Goal: Task Accomplishment & Management: Complete application form

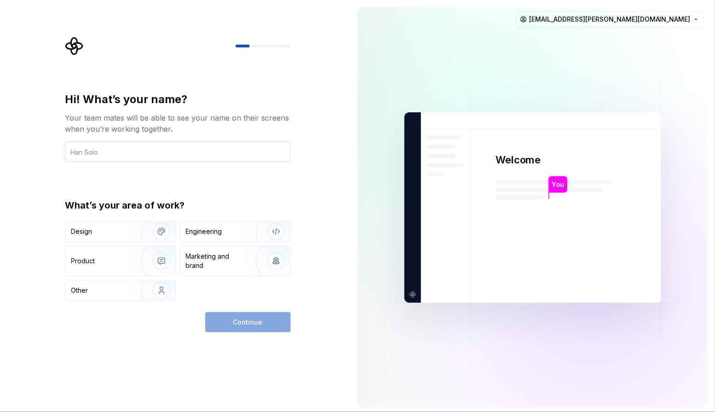
click at [82, 151] on input "text" at bounding box center [177, 152] width 225 height 20
type input "T"
click at [90, 230] on div "Design" at bounding box center [81, 231] width 21 height 9
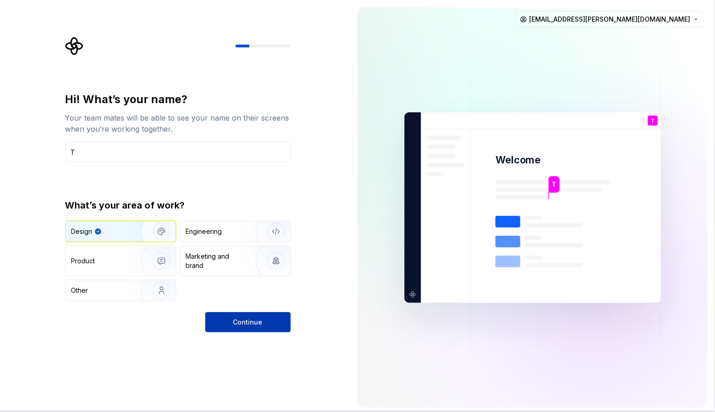
click at [257, 315] on button "Continue" at bounding box center [248, 322] width 86 height 20
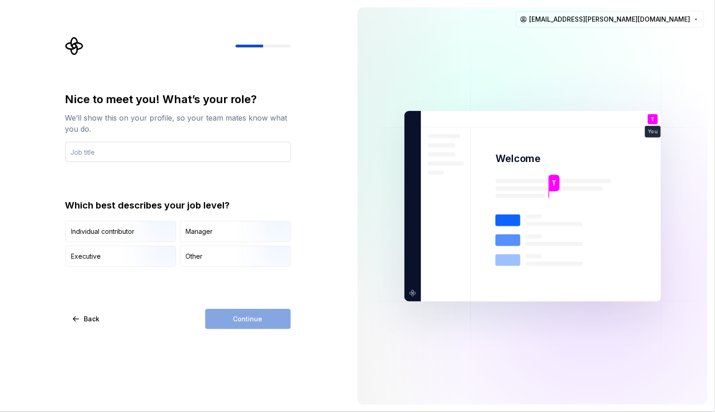
click at [110, 154] on input "text" at bounding box center [177, 152] width 225 height 20
type input "ux"
click at [219, 319] on div "Continue" at bounding box center [248, 319] width 86 height 20
click at [239, 320] on div "Continue" at bounding box center [248, 319] width 86 height 20
click at [144, 233] on img "button" at bounding box center [153, 243] width 59 height 62
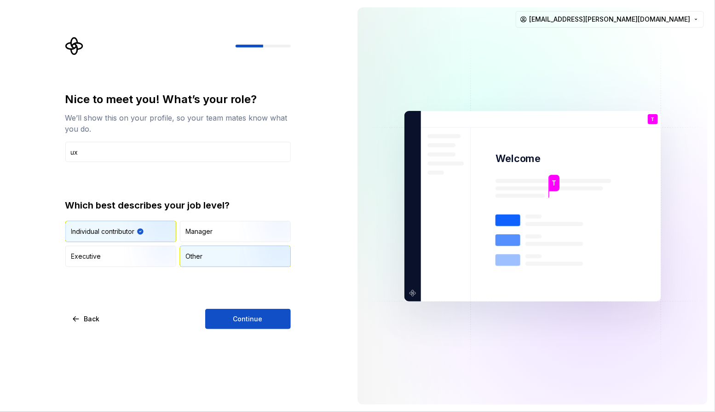
click at [212, 260] on div "Other" at bounding box center [235, 256] width 110 height 20
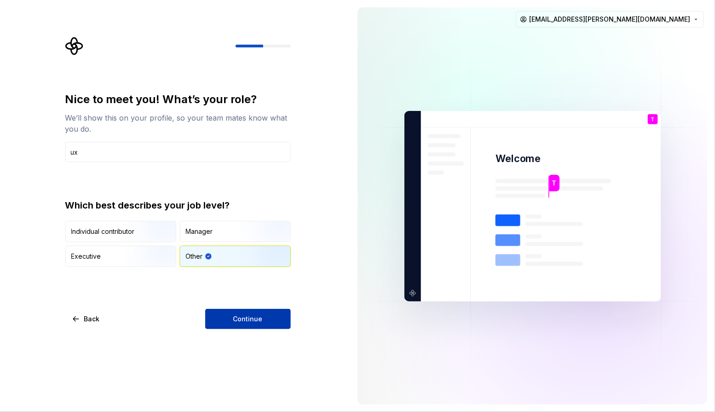
click at [232, 315] on button "Continue" at bounding box center [248, 319] width 86 height 20
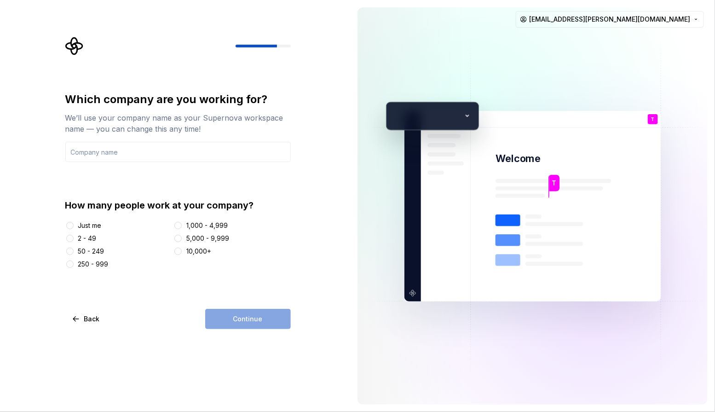
click at [84, 223] on div "Just me" at bounding box center [89, 225] width 23 height 9
click at [74, 223] on button "Just me" at bounding box center [69, 225] width 7 height 7
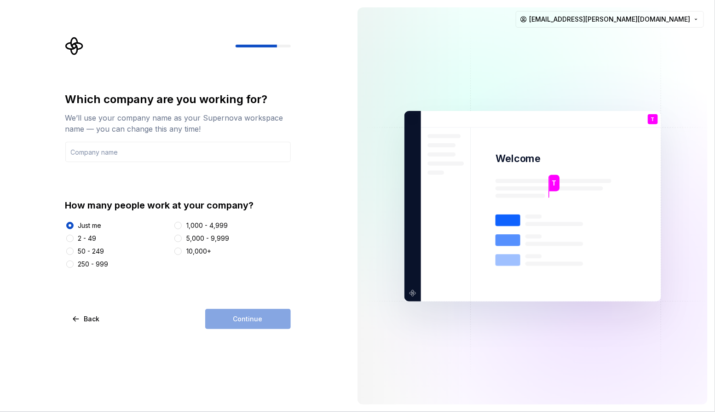
click at [247, 327] on div "Continue" at bounding box center [248, 319] width 86 height 20
click at [257, 323] on div "Continue" at bounding box center [248, 319] width 86 height 20
click at [160, 148] on input "text" at bounding box center [177, 152] width 225 height 20
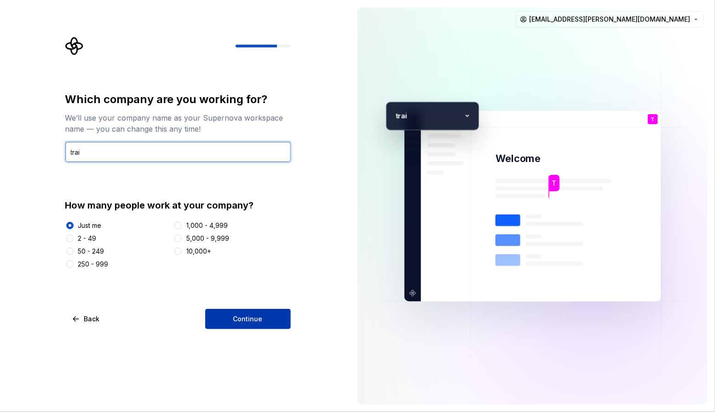
type input "trai"
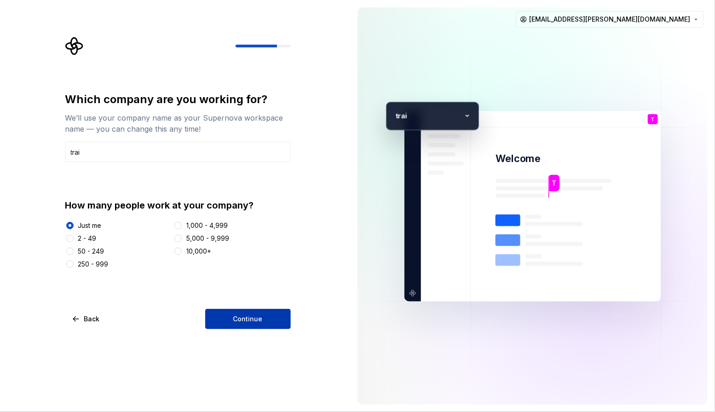
click at [244, 319] on span "Continue" at bounding box center [247, 318] width 29 height 9
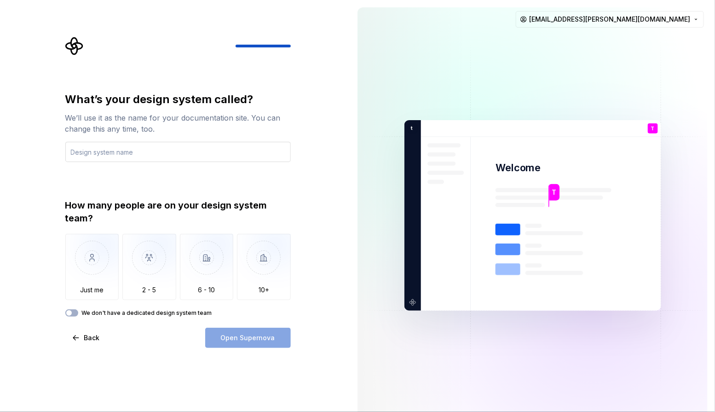
click at [173, 157] on input "text" at bounding box center [177, 152] width 225 height 20
type input "t"
click at [98, 259] on img "button" at bounding box center [92, 265] width 54 height 62
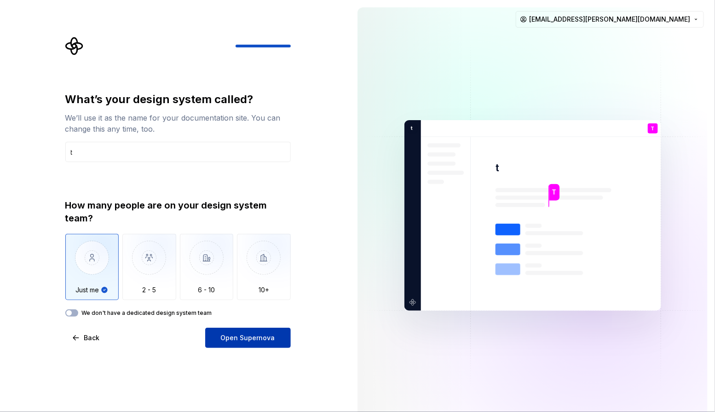
click at [236, 340] on span "Open Supernova" at bounding box center [248, 337] width 54 height 9
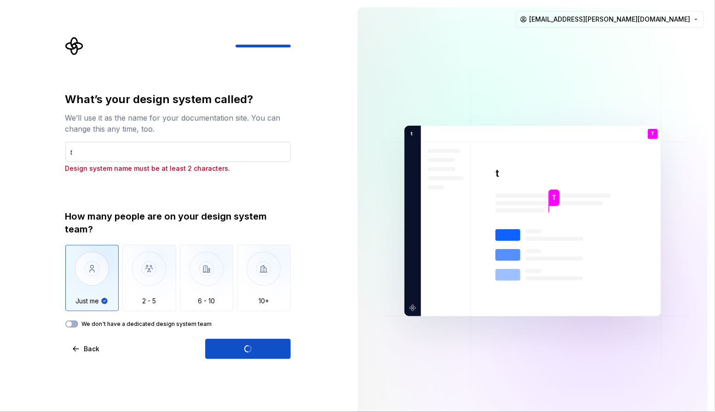
click at [93, 156] on input "t" at bounding box center [177, 152] width 225 height 20
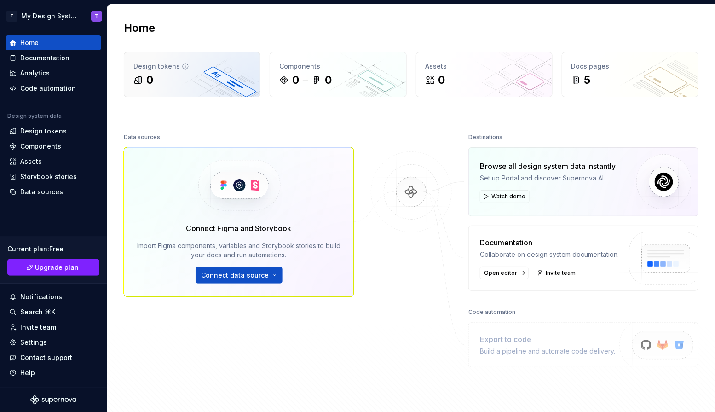
click at [220, 82] on div "0" at bounding box center [191, 80] width 117 height 15
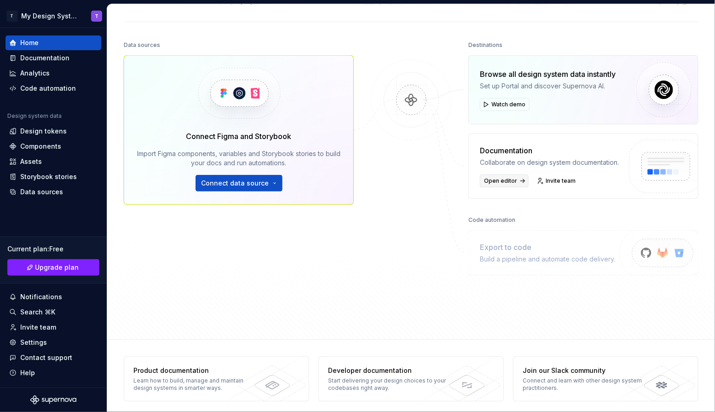
scroll to position [98, 0]
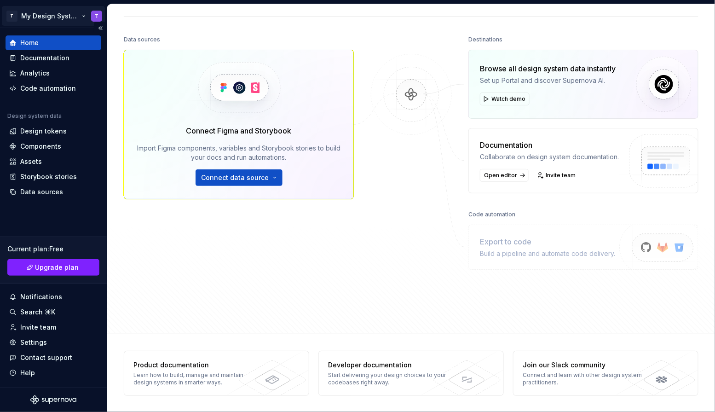
click at [68, 15] on html "T My Design System T Home Documentation Analytics Code automation Design system…" at bounding box center [357, 206] width 715 height 412
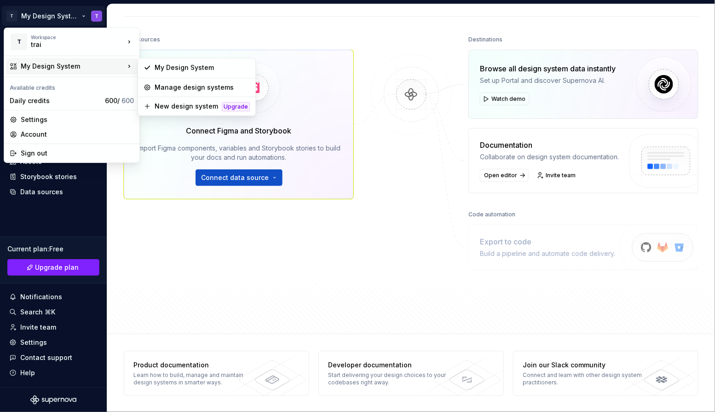
click at [63, 69] on div "My Design System" at bounding box center [73, 66] width 104 height 9
click at [166, 91] on div "Manage design systems" at bounding box center [202, 87] width 95 height 9
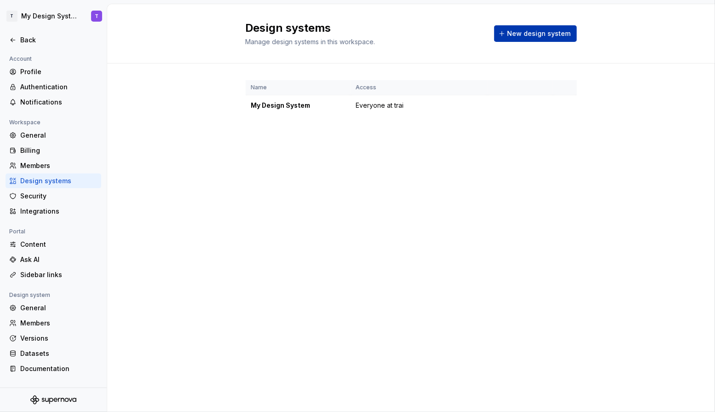
click at [547, 28] on button "New design system" at bounding box center [535, 33] width 83 height 17
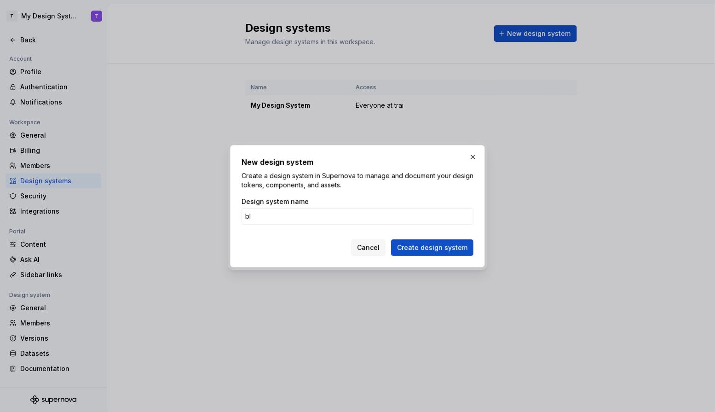
type input "b"
type input "tari"
click at [391, 239] on button "Create design system" at bounding box center [432, 247] width 82 height 17
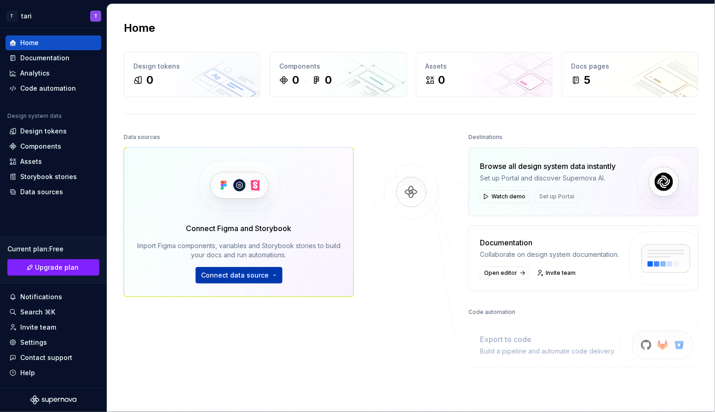
click at [255, 271] on span "Connect data source" at bounding box center [235, 275] width 68 height 9
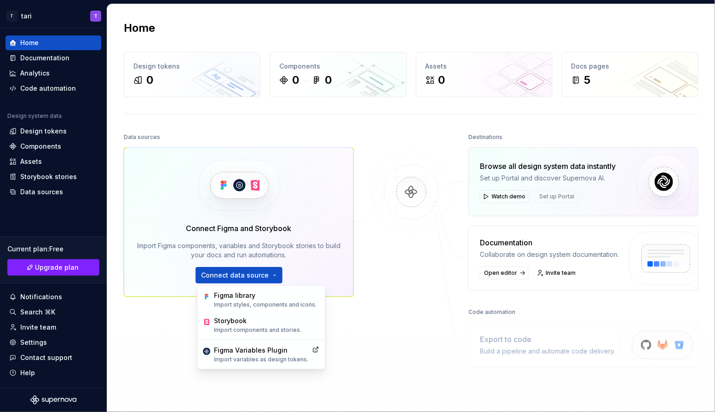
click at [396, 297] on div at bounding box center [411, 254] width 92 height 247
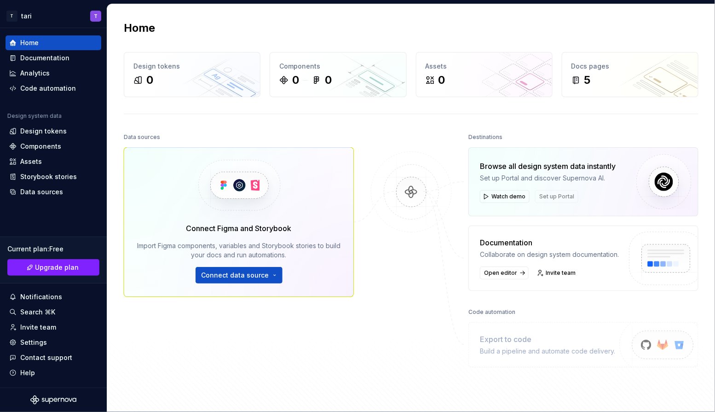
scroll to position [98, 0]
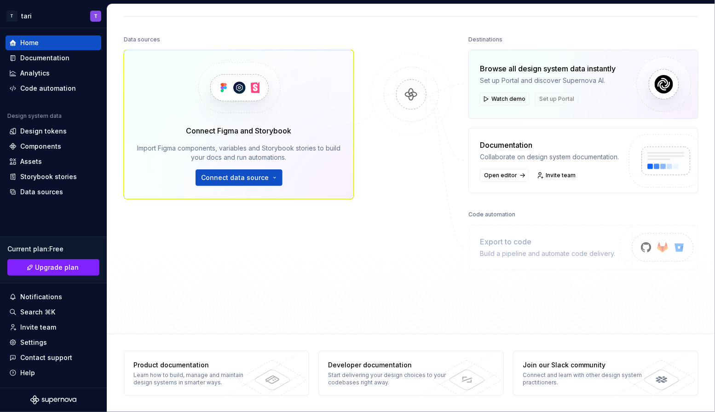
click at [500, 254] on div "Build a pipeline and automate code delivery." at bounding box center [547, 253] width 135 height 9
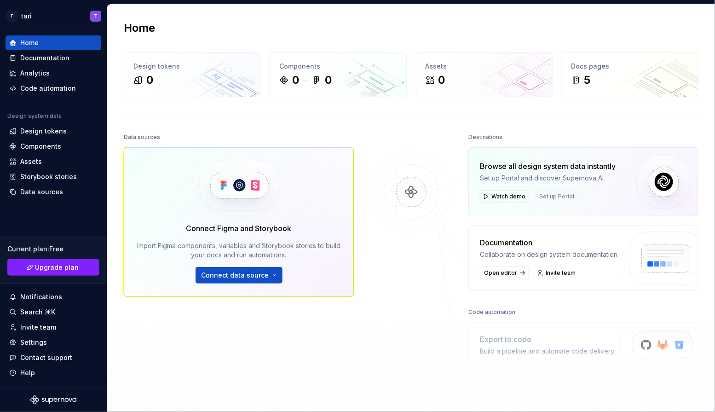
scroll to position [0, 0]
click at [190, 77] on div "0" at bounding box center [191, 80] width 117 height 15
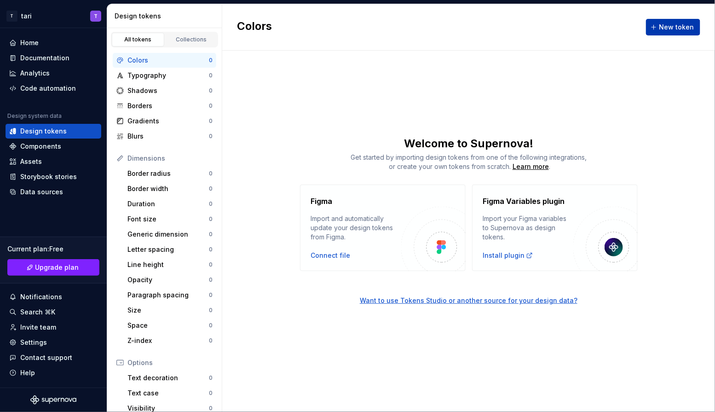
click at [680, 23] on span "New token" at bounding box center [676, 27] width 35 height 9
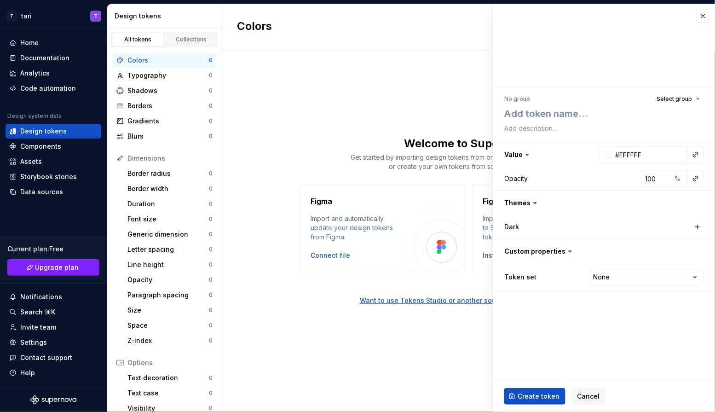
type textarea "*"
